Goal: Task Accomplishment & Management: Complete application form

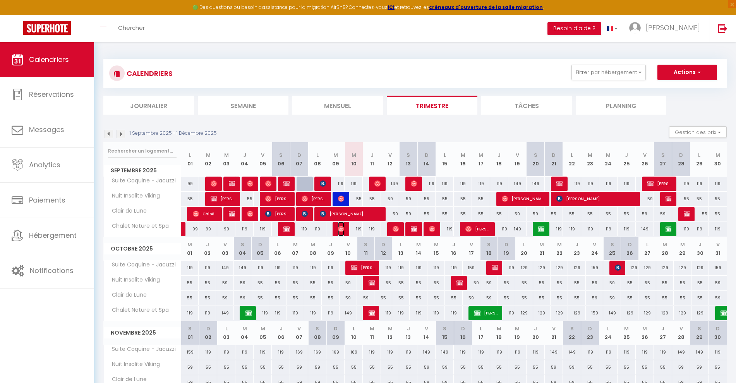
click at [340, 230] on img at bounding box center [341, 229] width 6 height 6
select select "OK"
select select "0"
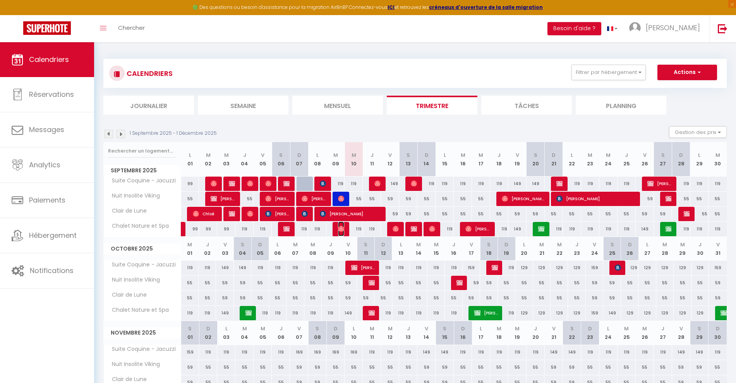
select select "1"
select select
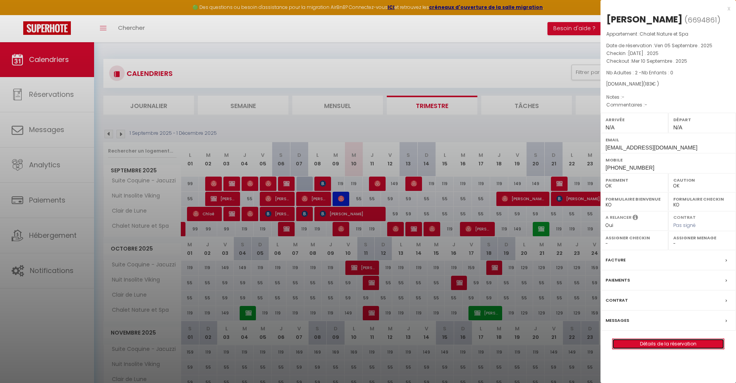
click at [657, 343] on link "Détails de la réservation" at bounding box center [669, 344] width 112 height 10
select select
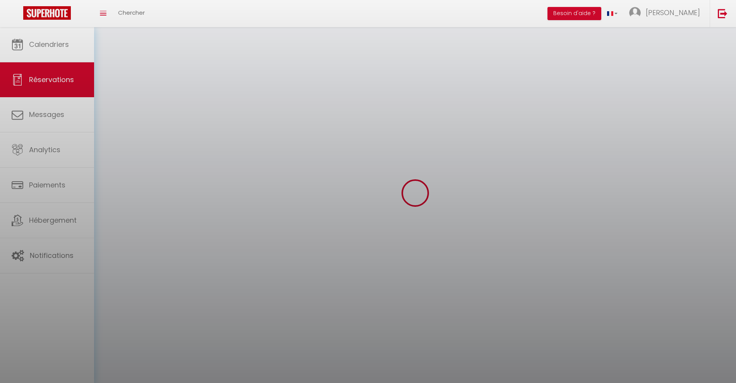
select select
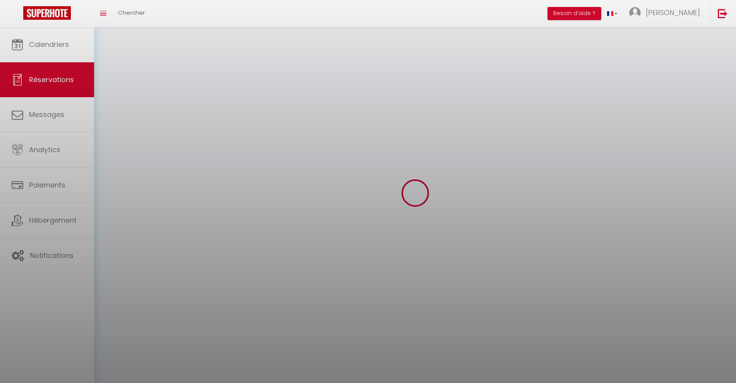
select select
checkbox input "false"
select select
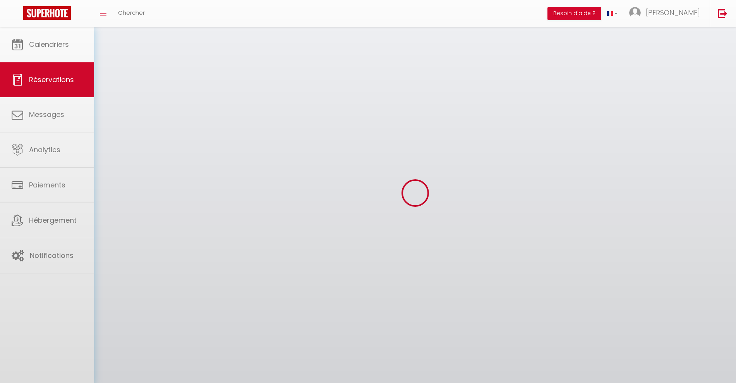
select select
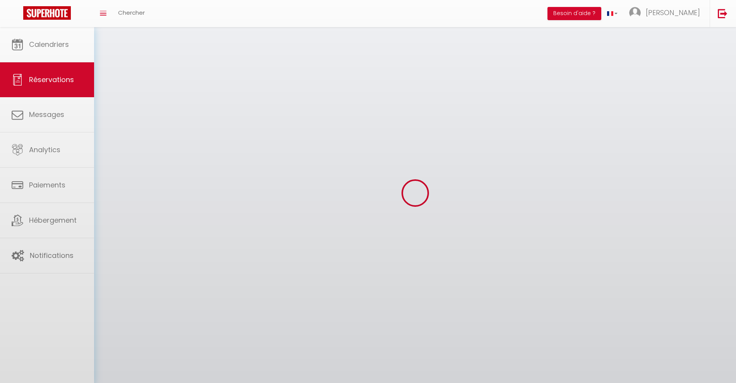
select select
checkbox input "false"
select select
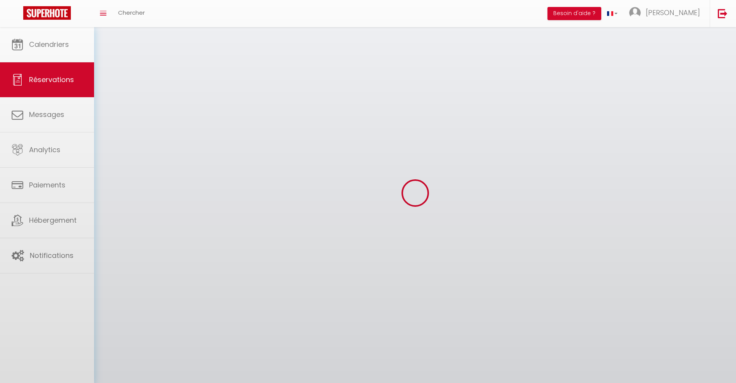
select select
checkbox input "false"
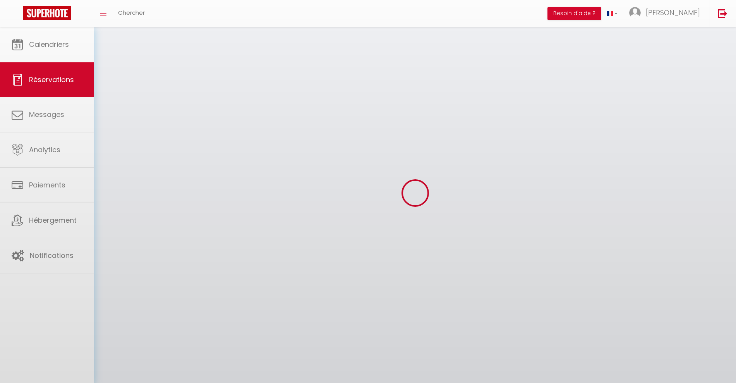
select select
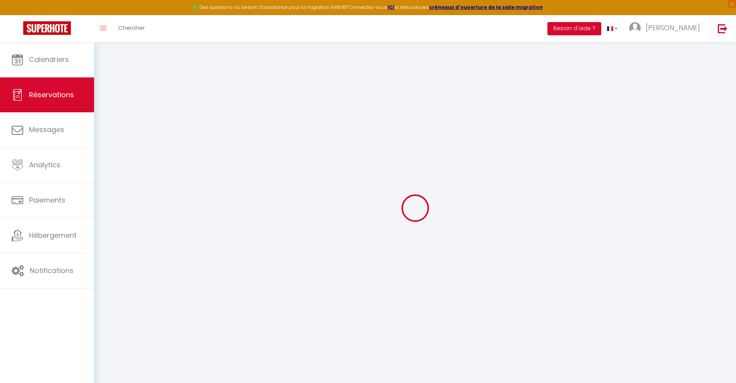
select select
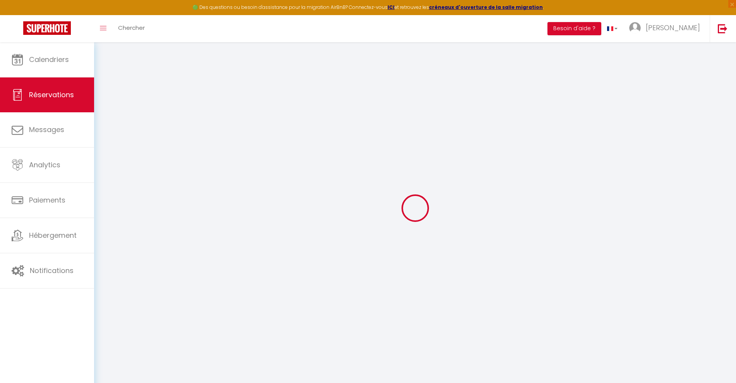
select select
checkbox input "false"
type input "Boubou"
type input "Traore"
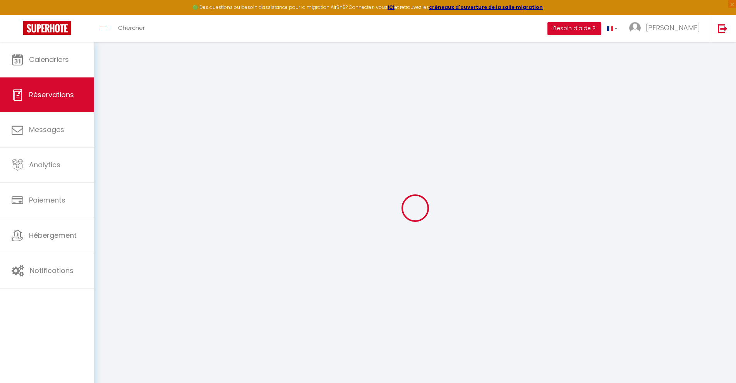
type input "[EMAIL_ADDRESS][DOMAIN_NAME]"
type input "[PHONE_NUMBER]"
select select
type input "32.04"
select select "61681"
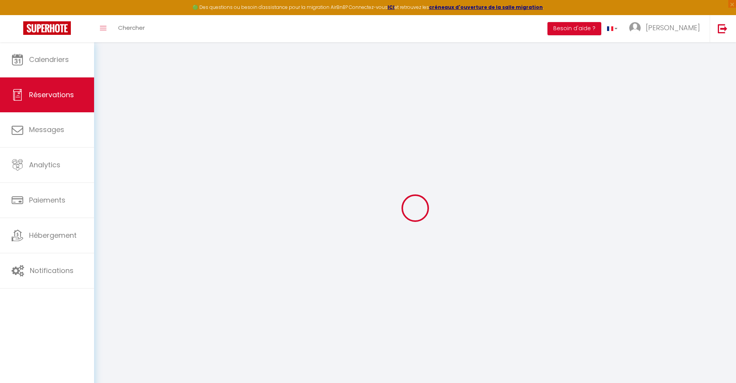
select select "1"
select select
type input "2"
select select "12"
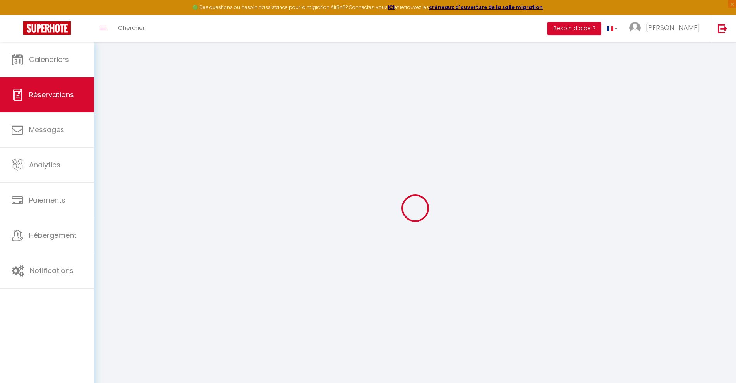
select select
type input "139"
checkbox input "false"
type input "0"
select select "1"
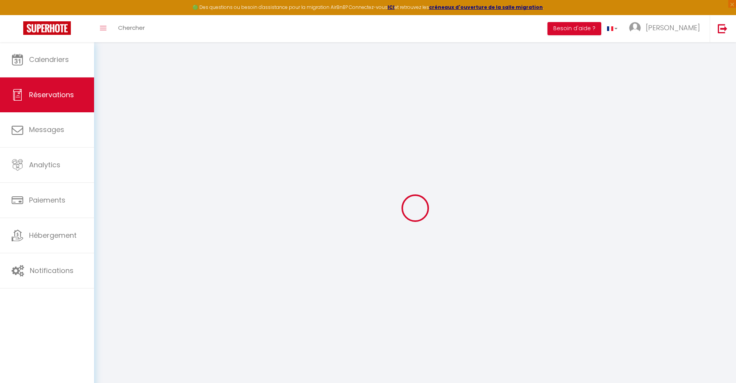
type input "0"
select select
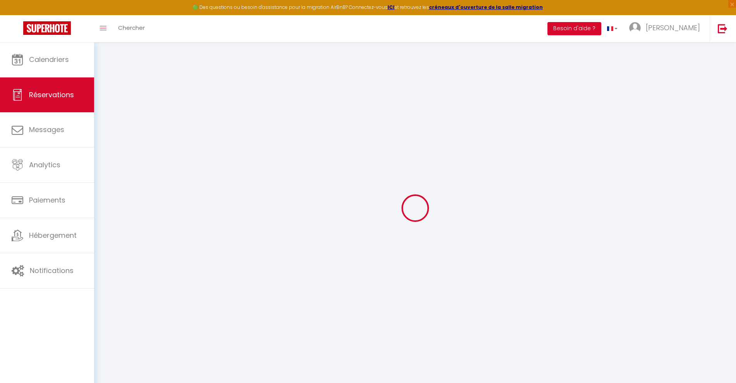
select select
checkbox input "false"
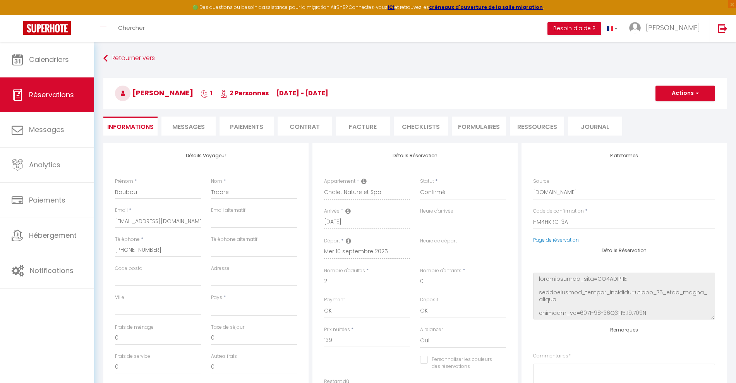
select select
type input "39"
type input "5"
select select
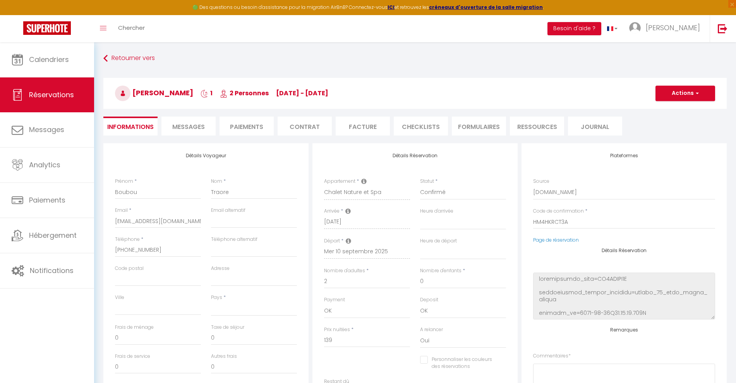
checkbox input "false"
select select
checkbox input "false"
select select
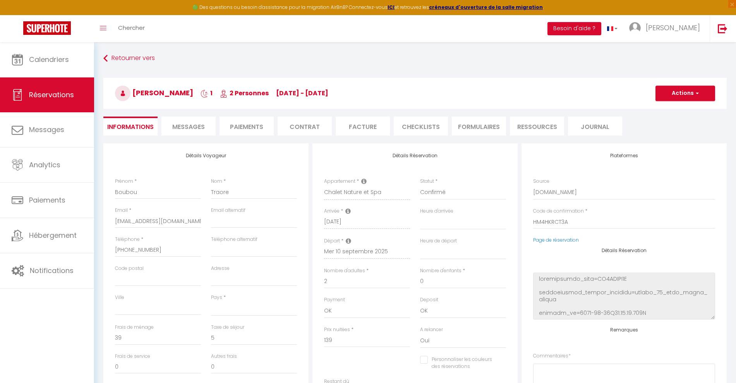
click at [252, 125] on li "Paiements" at bounding box center [247, 126] width 54 height 19
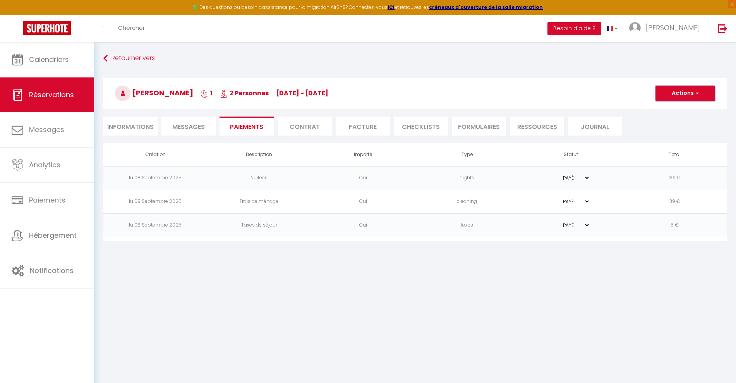
click at [681, 95] on button "Actions" at bounding box center [685, 93] width 60 height 15
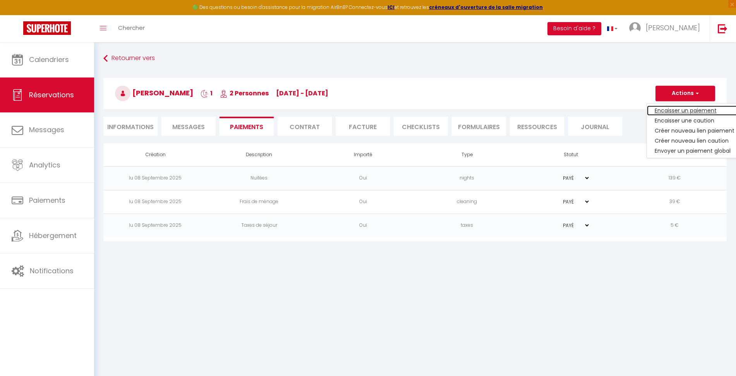
click at [679, 109] on link "Encaisser un paiement" at bounding box center [694, 110] width 95 height 10
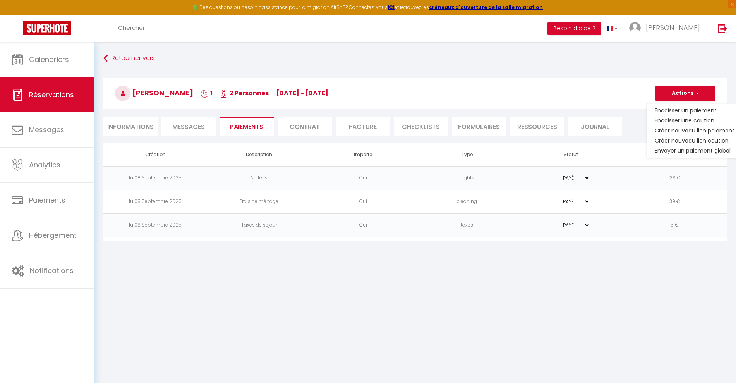
select select "nights"
type input "[EMAIL_ADDRESS][DOMAIN_NAME]"
select select "12881"
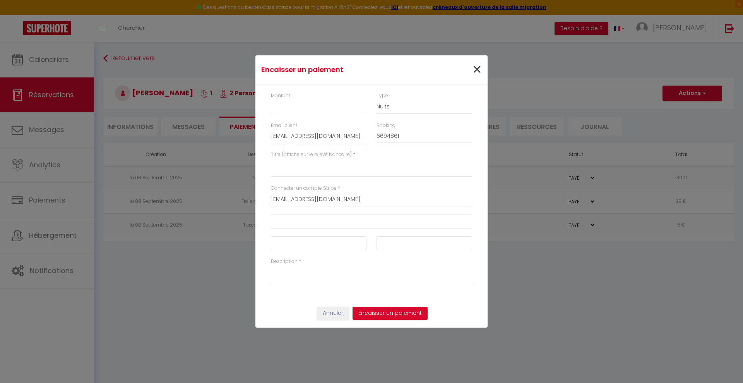
click at [473, 67] on div "×" at bounding box center [448, 69] width 77 height 17
click at [473, 67] on span "×" at bounding box center [477, 69] width 10 height 23
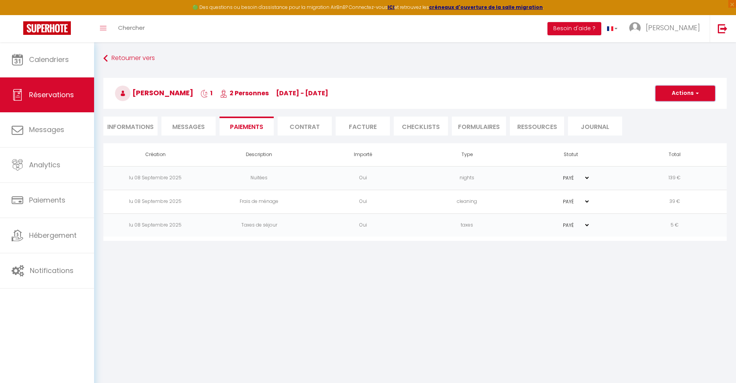
click at [699, 93] on button "Actions" at bounding box center [685, 93] width 60 height 15
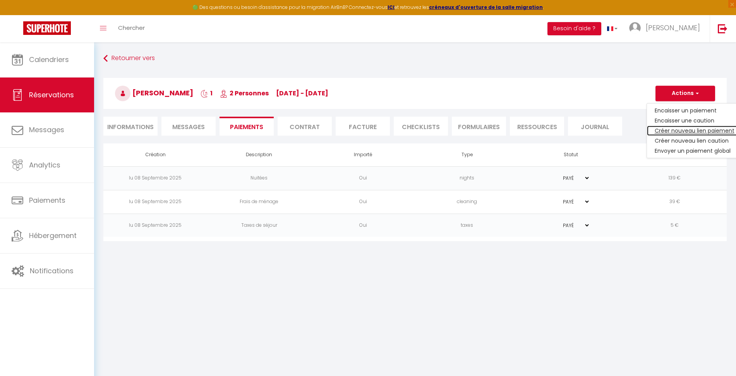
click at [681, 132] on link "Créer nouveau lien paiement" at bounding box center [694, 130] width 95 height 10
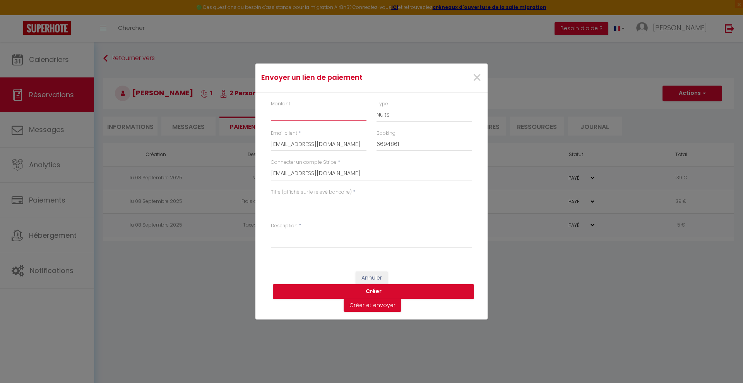
click at [323, 117] on input "Montant" at bounding box center [319, 114] width 96 height 14
type input "38"
click at [315, 208] on textarea "Titre (affiché sur le relevé bancaire)" at bounding box center [371, 205] width 201 height 19
type textarea "Boissons"
click at [289, 238] on textarea "Description" at bounding box center [371, 239] width 201 height 19
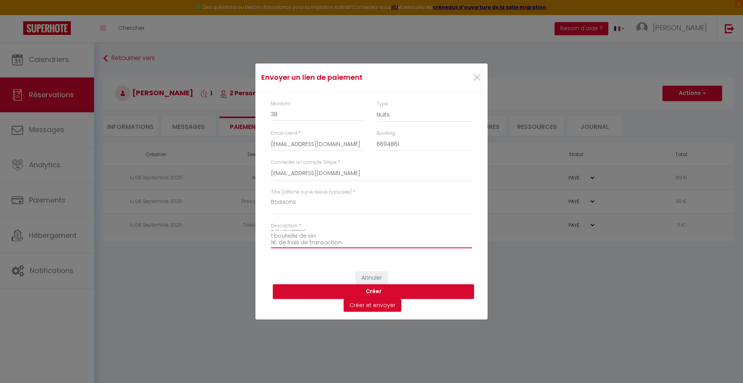
scroll to position [14, 0]
type textarea "2 cocas 2 limonades 1 bouteille de vin 1€ de frais de transaction"
click at [372, 306] on button "Créer et envoyer" at bounding box center [373, 305] width 58 height 13
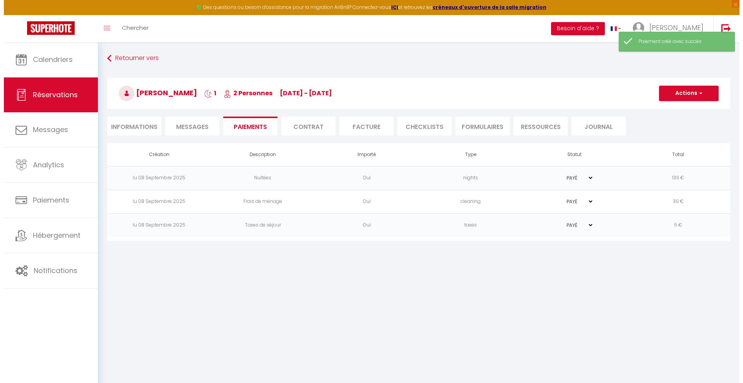
type input "[EMAIL_ADDRESS][DOMAIN_NAME]"
type input "Payment request"
type textarea "Hi, We invite you to click on the link below to make the payment: Title : Boiss…"
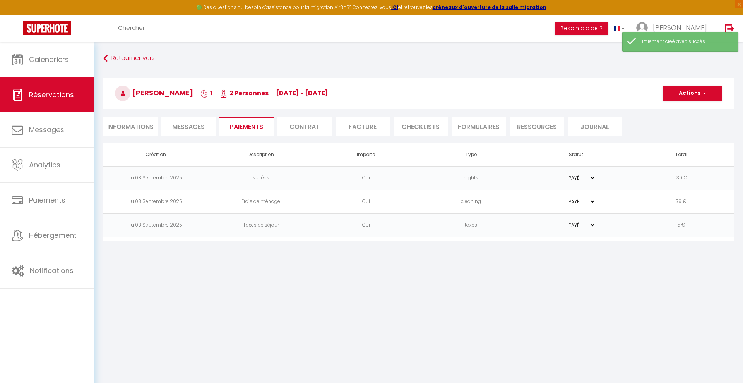
select select "0"
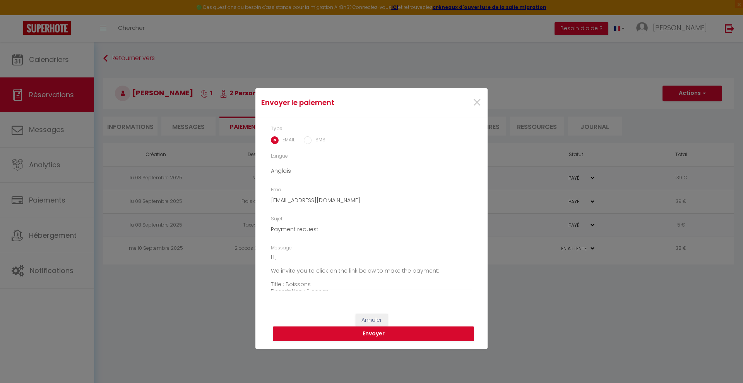
click at [308, 142] on input "SMS" at bounding box center [308, 140] width 8 height 8
radio input "true"
radio input "false"
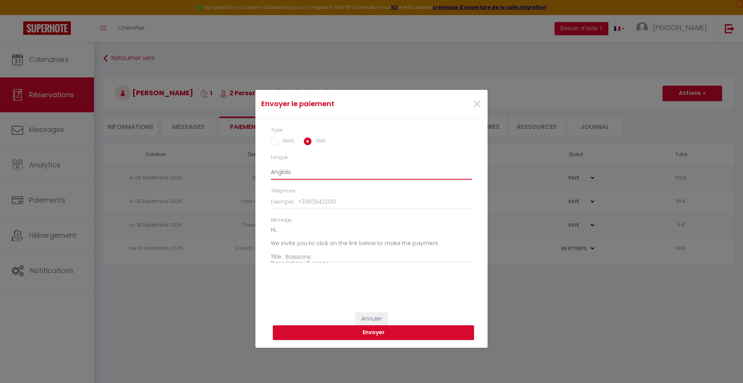
click at [305, 170] on select "Anglais Français Espagnol Portugais" at bounding box center [371, 172] width 201 height 15
select select "fr"
click at [271, 165] on select "Anglais Français Espagnol Portugais" at bounding box center [371, 172] width 201 height 15
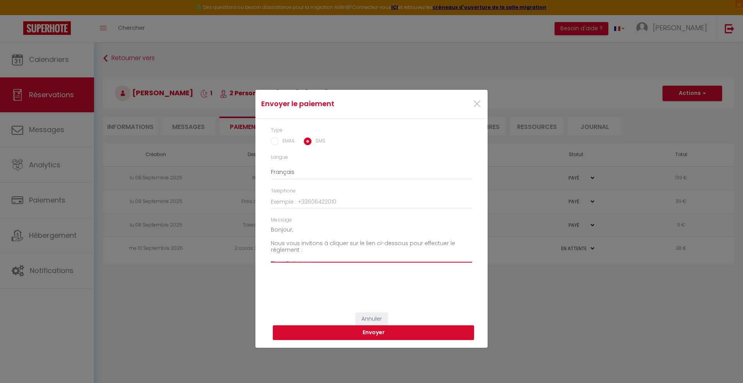
click at [290, 230] on textarea "Bonjour, Nous vous invitons à cliquer sur le lien ci-dessous pour effectuer le …" at bounding box center [371, 243] width 201 height 39
drag, startPoint x: 321, startPoint y: 243, endPoint x: 275, endPoint y: 237, distance: 46.0
click at [275, 237] on textarea "Bonjour Boubou, Nous vous invitons à cliquer sur le lien ci-dessous pour effect…" at bounding box center [371, 243] width 201 height 39
click at [331, 228] on textarea "Bonjour Boubou, Suite à notre échange je vous invite à cliquer sur le lien ci-d…" at bounding box center [371, 243] width 201 height 39
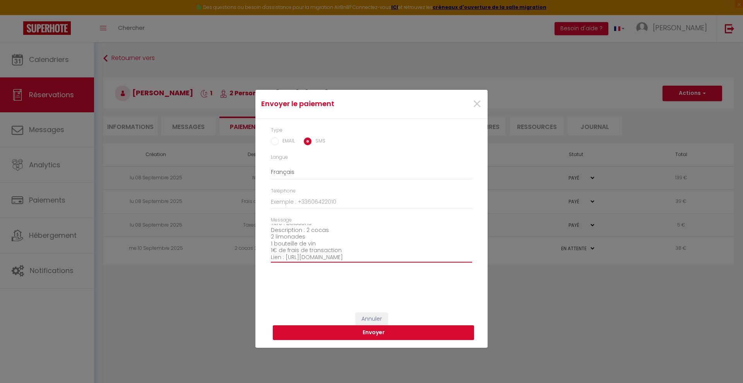
scroll to position [41, 0]
click at [304, 229] on textarea "Bonjour Boubou, Suite à notre échange je vous invite à cliquer sur le lien ci-d…" at bounding box center [371, 243] width 201 height 39
drag, startPoint x: 276, startPoint y: 248, endPoint x: 269, endPoint y: 248, distance: 7.0
click at [269, 248] on div "Message Bonjour Boubou, Suite à notre échange je vous invite à cliquer sur le l…" at bounding box center [371, 243] width 211 height 54
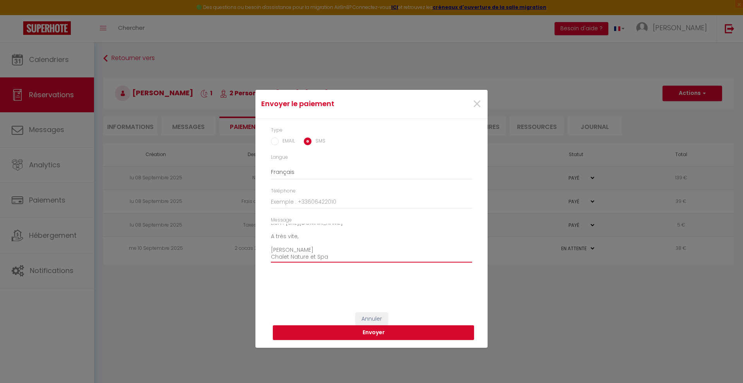
type textarea "Bonjour Boubou, Suite à notre échange je vous invite à cliquer sur le lien ci-d…"
